Goal: Task Accomplishment & Management: Manage account settings

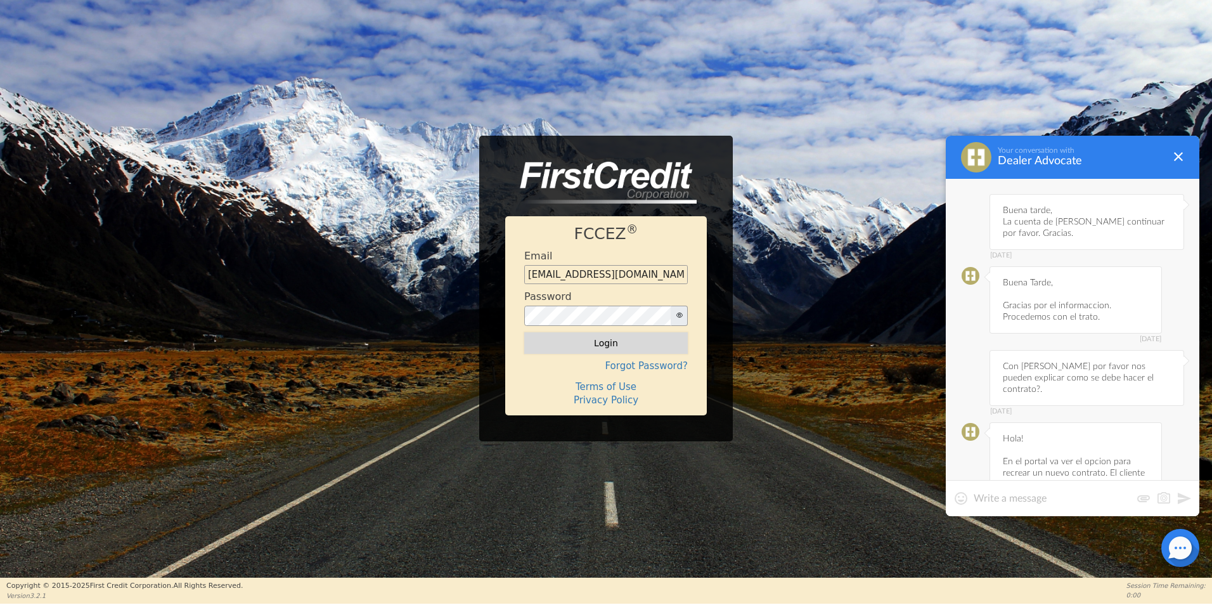
scroll to position [5301, 0]
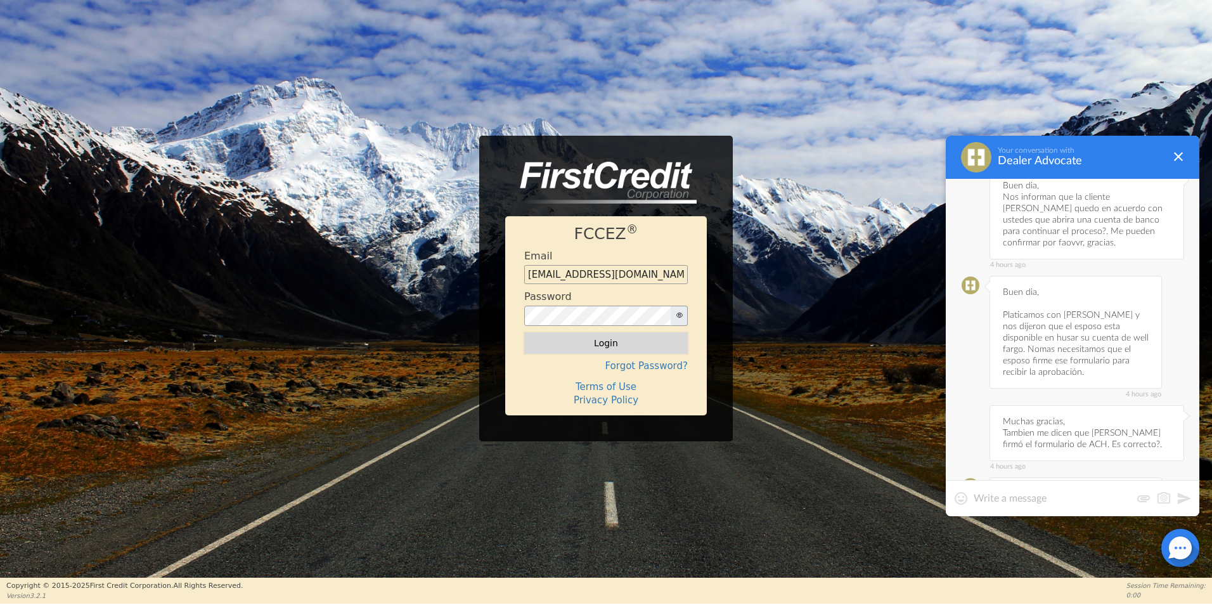
click at [667, 342] on button "Login" at bounding box center [606, 343] width 164 height 22
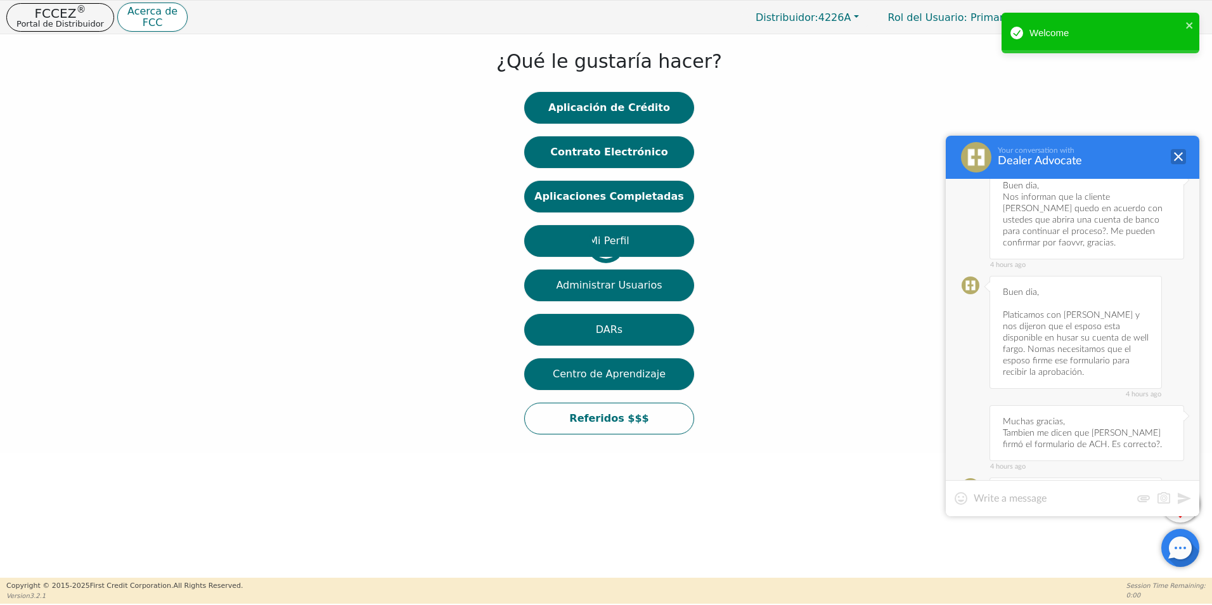
click at [1180, 151] on div at bounding box center [1178, 156] width 15 height 15
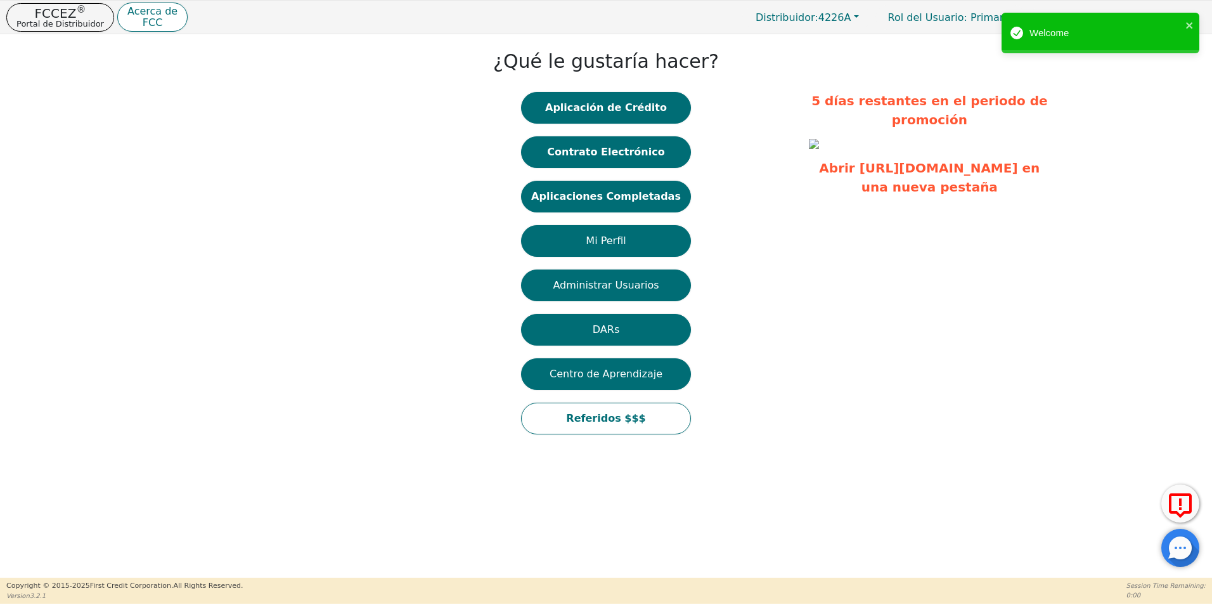
click at [819, 149] on img at bounding box center [814, 144] width 10 height 10
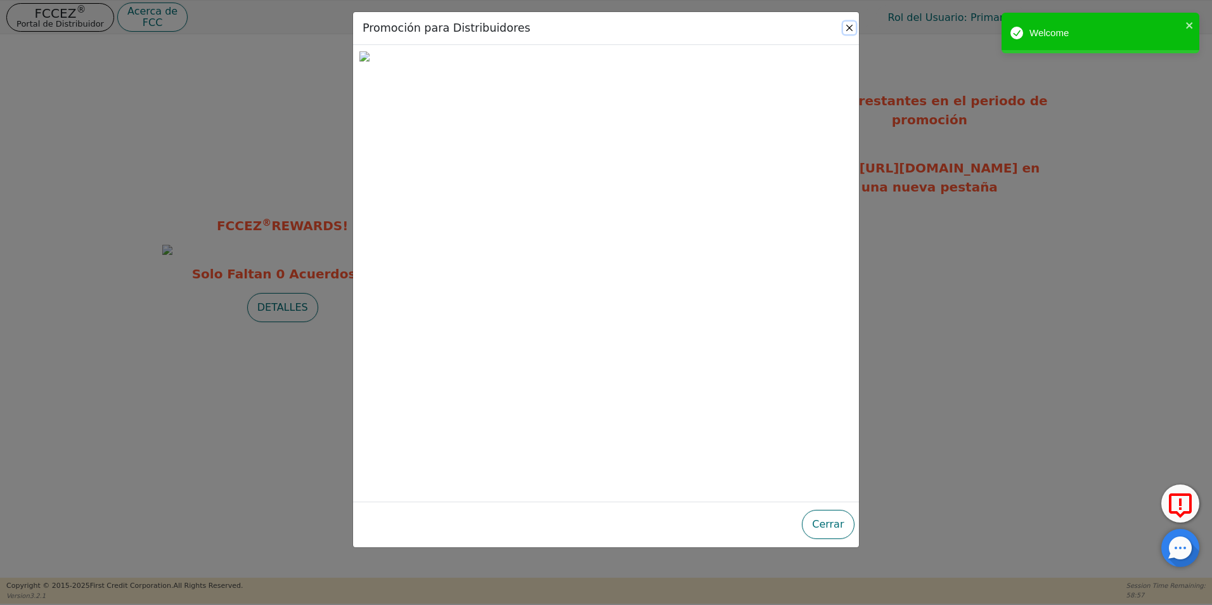
click at [853, 25] on button "Close" at bounding box center [849, 28] width 13 height 13
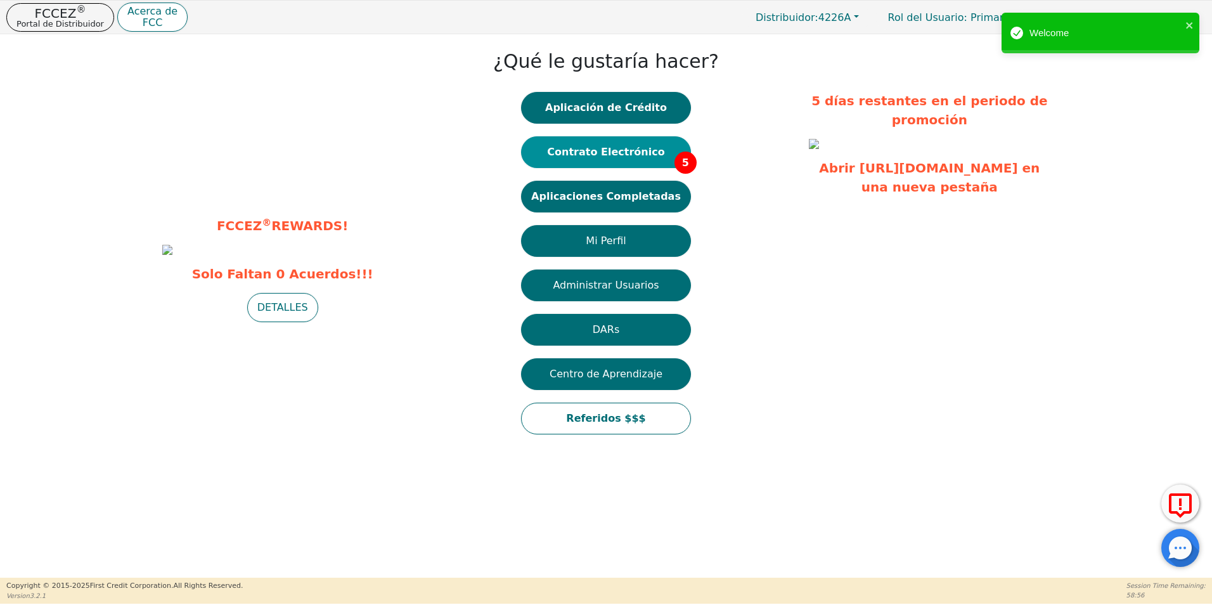
click at [626, 157] on button "Contrato Electrónico 5" at bounding box center [606, 152] width 170 height 32
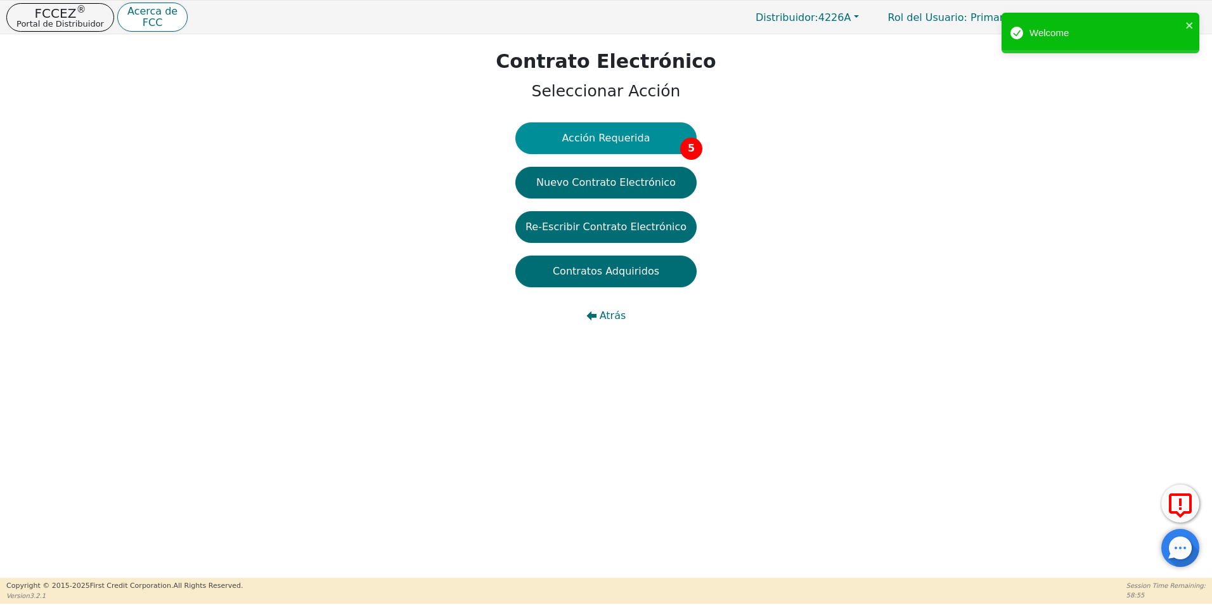
click at [659, 131] on button "Acción Requerida 5" at bounding box center [605, 138] width 181 height 32
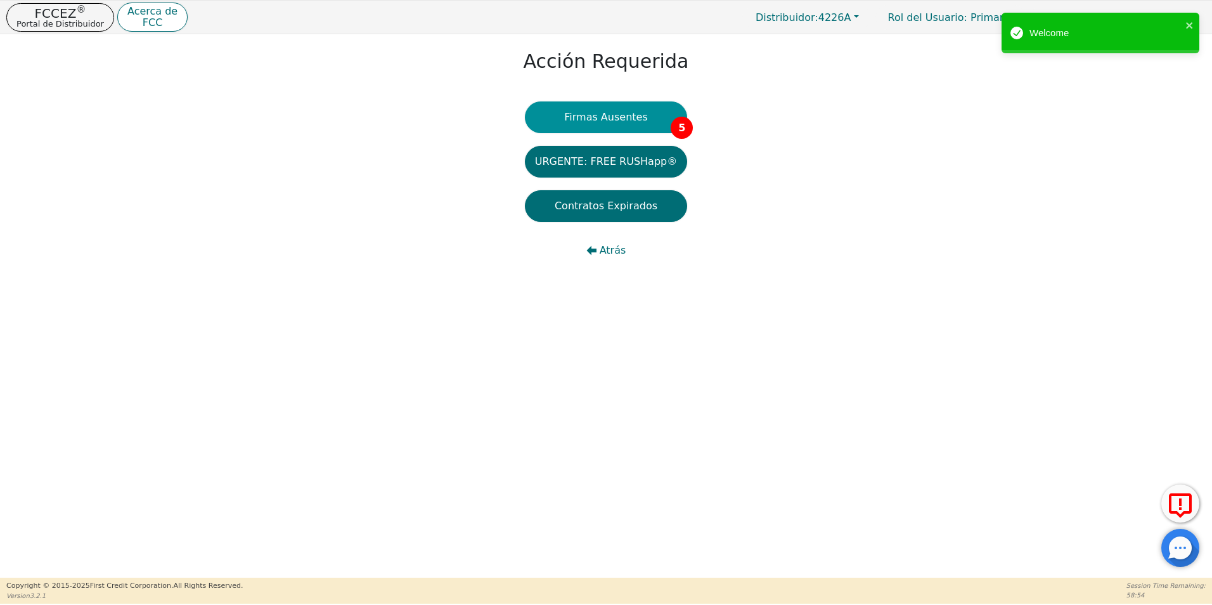
click at [595, 125] on button "Firmas Ausentes 5" at bounding box center [606, 117] width 162 height 32
